Goal: Transaction & Acquisition: Subscribe to service/newsletter

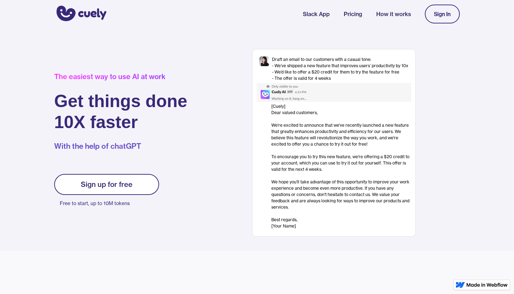
click at [86, 185] on div "Sign up for free" at bounding box center [107, 184] width 52 height 8
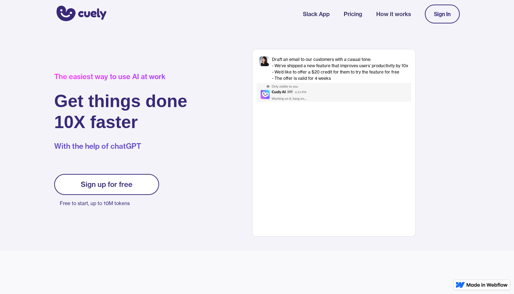
click at [113, 186] on div "Sign up for free" at bounding box center [107, 184] width 52 height 8
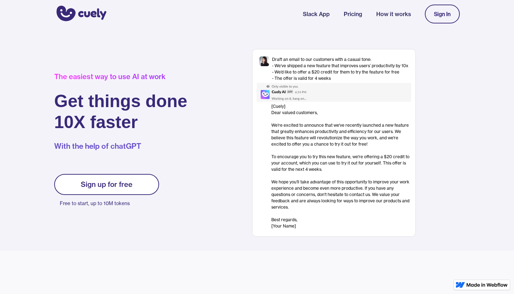
click at [125, 182] on div "Sign up for free" at bounding box center [107, 184] width 52 height 8
